Goal: Task Accomplishment & Management: Use online tool/utility

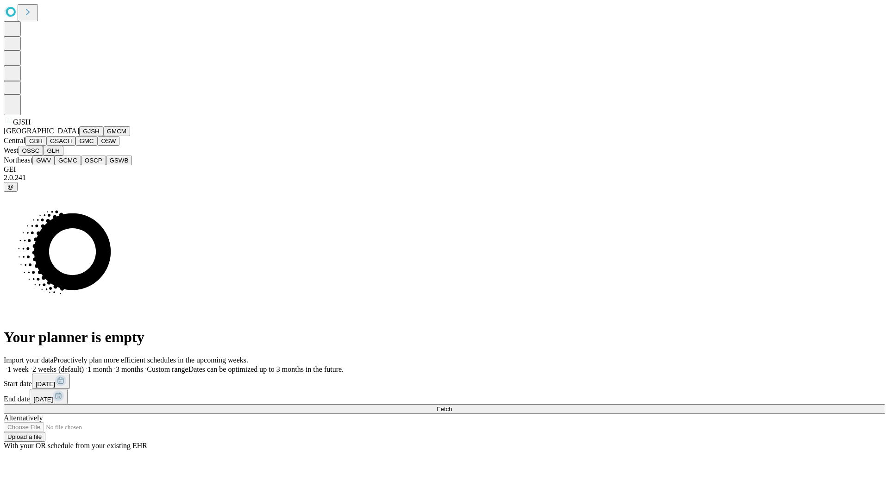
click at [79, 136] on button "GJSH" at bounding box center [91, 131] width 24 height 10
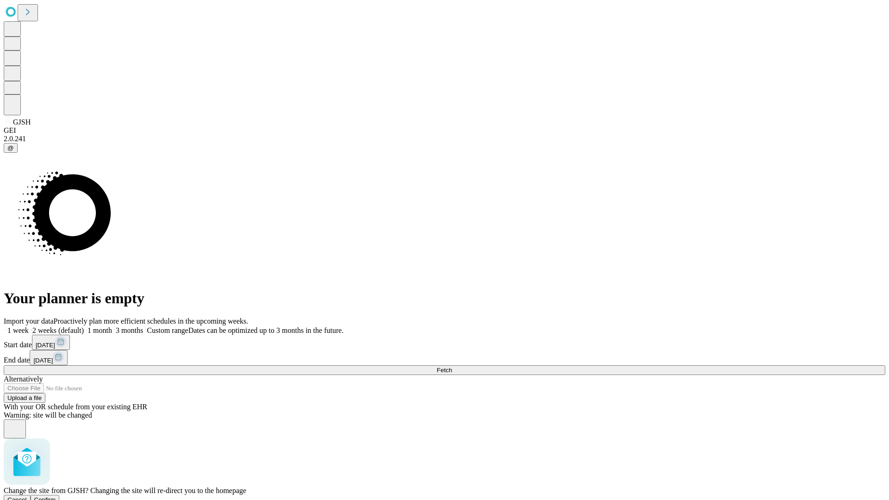
click at [56, 496] on span "Confirm" at bounding box center [45, 499] width 22 height 7
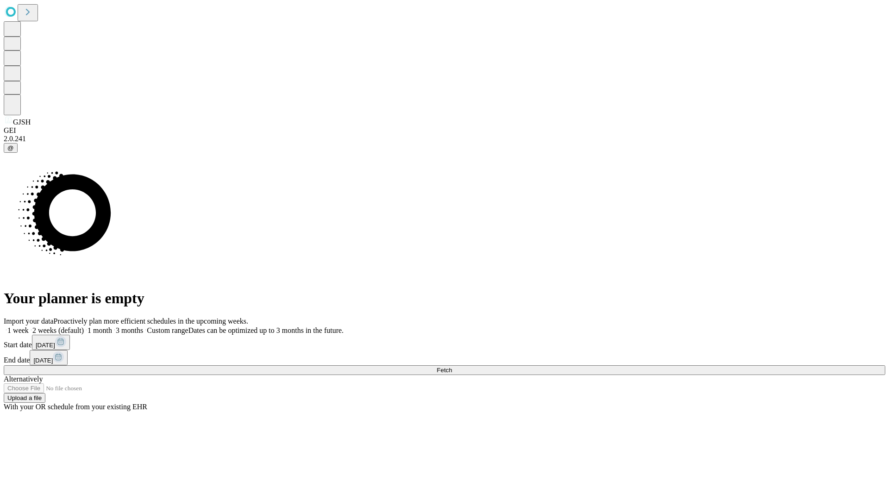
click at [84, 326] on label "2 weeks (default)" at bounding box center [56, 330] width 55 height 8
click at [452, 367] on span "Fetch" at bounding box center [443, 370] width 15 height 7
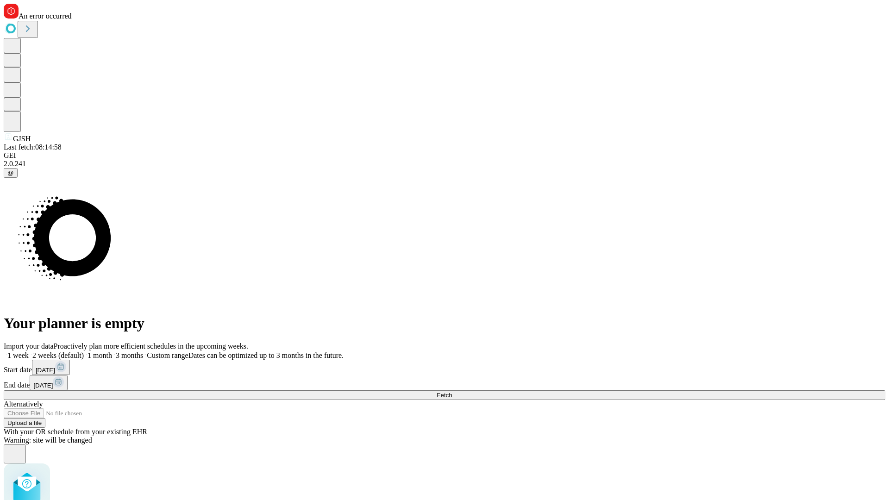
click at [84, 351] on label "2 weeks (default)" at bounding box center [56, 355] width 55 height 8
click at [452, 392] on span "Fetch" at bounding box center [443, 395] width 15 height 7
click at [84, 351] on label "2 weeks (default)" at bounding box center [56, 355] width 55 height 8
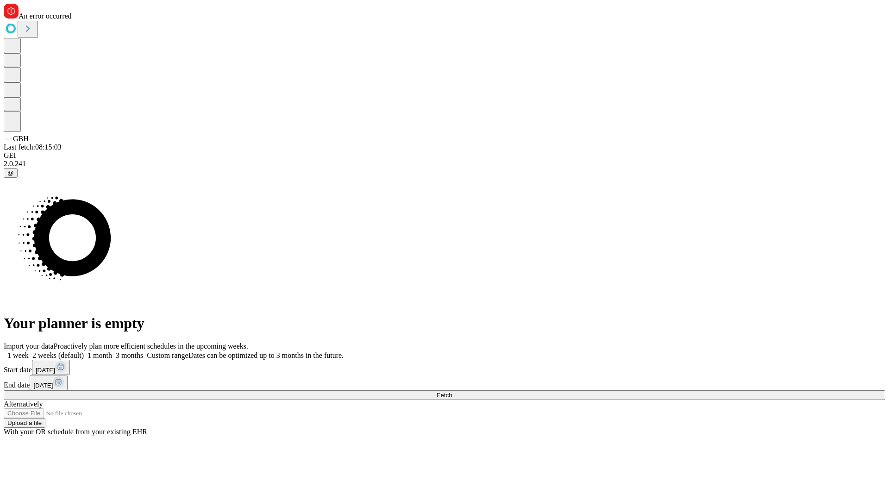
click at [452, 392] on span "Fetch" at bounding box center [443, 395] width 15 height 7
click at [84, 351] on label "2 weeks (default)" at bounding box center [56, 355] width 55 height 8
click at [452, 392] on span "Fetch" at bounding box center [443, 395] width 15 height 7
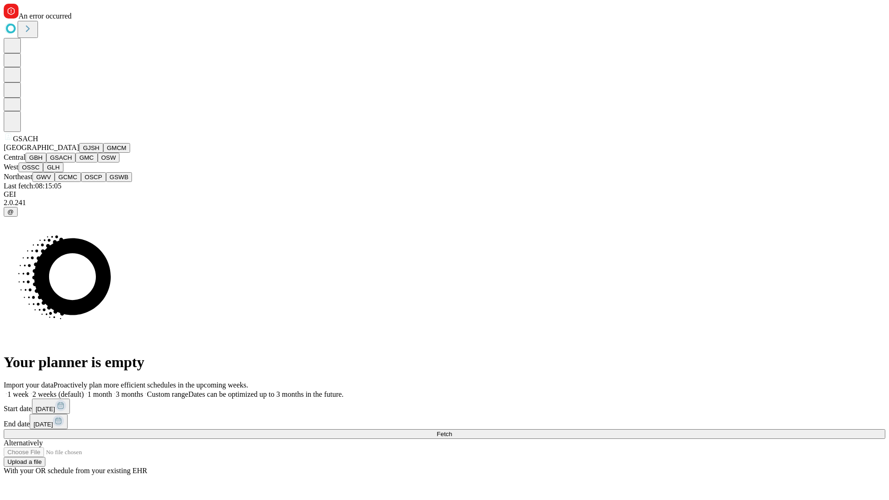
click at [75, 162] on button "GMC" at bounding box center [86, 158] width 22 height 10
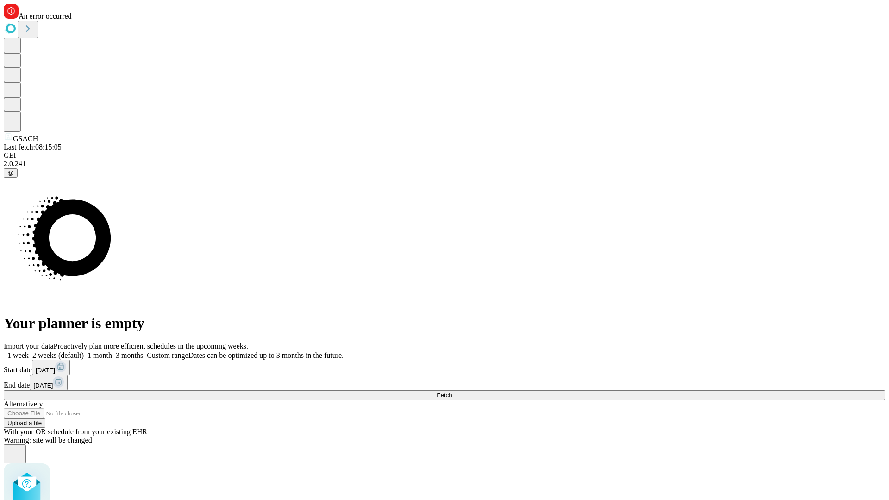
click at [84, 351] on label "2 weeks (default)" at bounding box center [56, 355] width 55 height 8
click at [452, 392] on span "Fetch" at bounding box center [443, 395] width 15 height 7
click at [84, 351] on label "2 weeks (default)" at bounding box center [56, 355] width 55 height 8
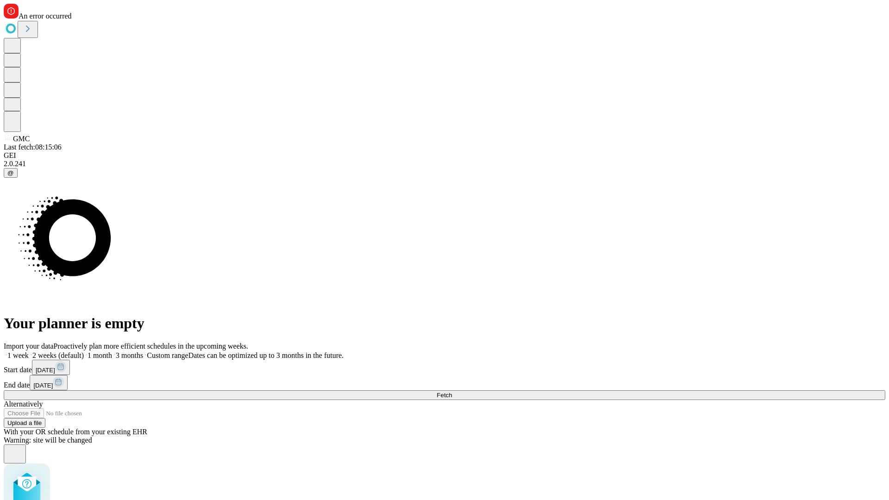
click at [452, 392] on span "Fetch" at bounding box center [443, 395] width 15 height 7
click at [84, 351] on label "2 weeks (default)" at bounding box center [56, 355] width 55 height 8
click at [452, 392] on span "Fetch" at bounding box center [443, 395] width 15 height 7
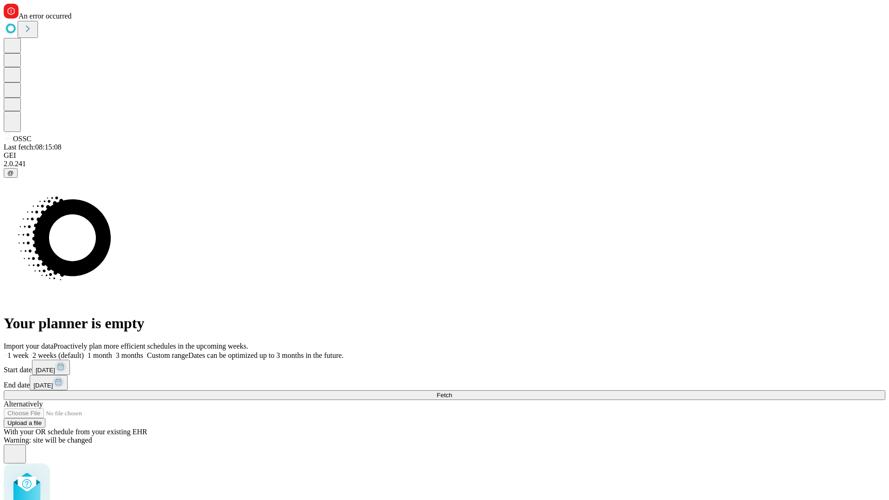
click at [84, 351] on label "2 weeks (default)" at bounding box center [56, 355] width 55 height 8
click at [452, 392] on span "Fetch" at bounding box center [443, 395] width 15 height 7
click at [84, 351] on label "2 weeks (default)" at bounding box center [56, 355] width 55 height 8
click at [452, 392] on span "Fetch" at bounding box center [443, 395] width 15 height 7
